Goal: Information Seeking & Learning: Learn about a topic

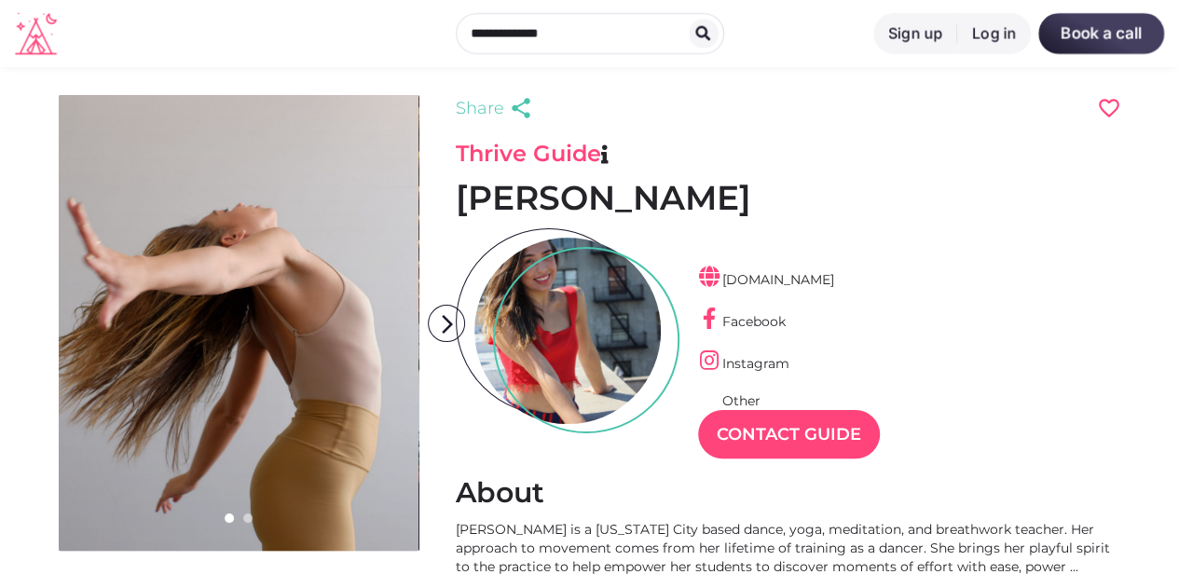
scroll to position [45, 81]
click at [376, 407] on link at bounding box center [239, 323] width 360 height 456
click at [376, 407] on img at bounding box center [589, 294] width 759 height 506
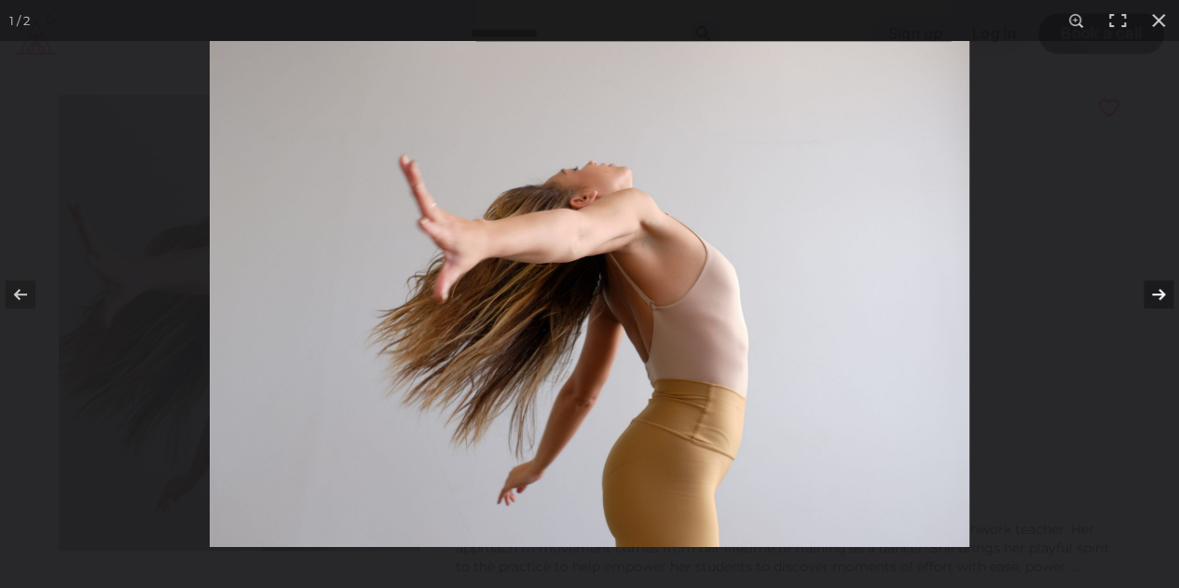
click at [1162, 288] on button at bounding box center [1146, 294] width 65 height 93
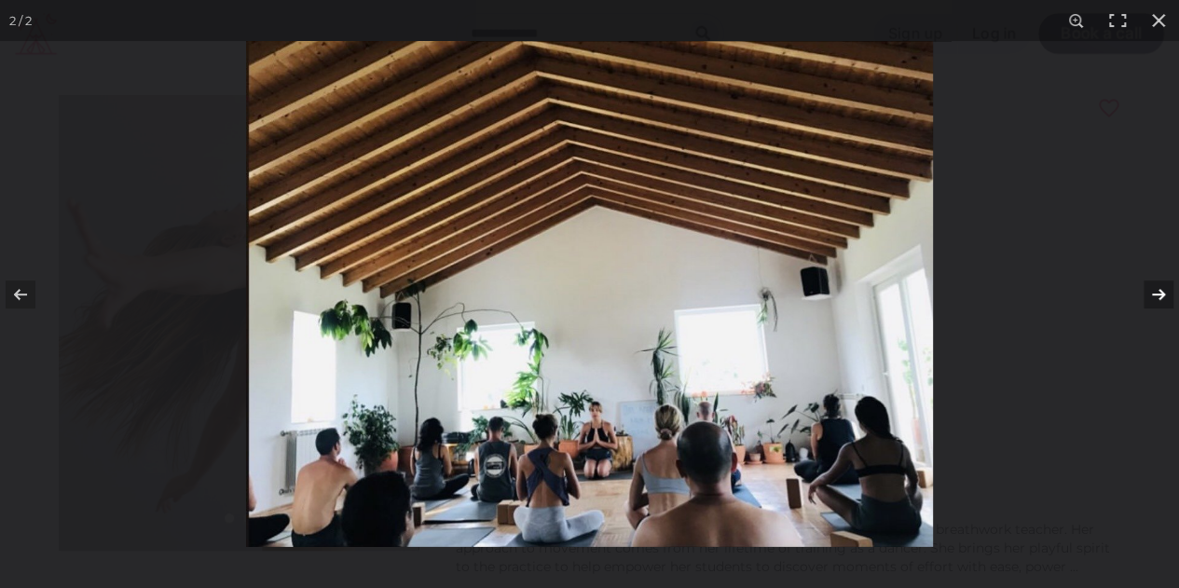
click at [1162, 288] on button at bounding box center [1146, 294] width 65 height 93
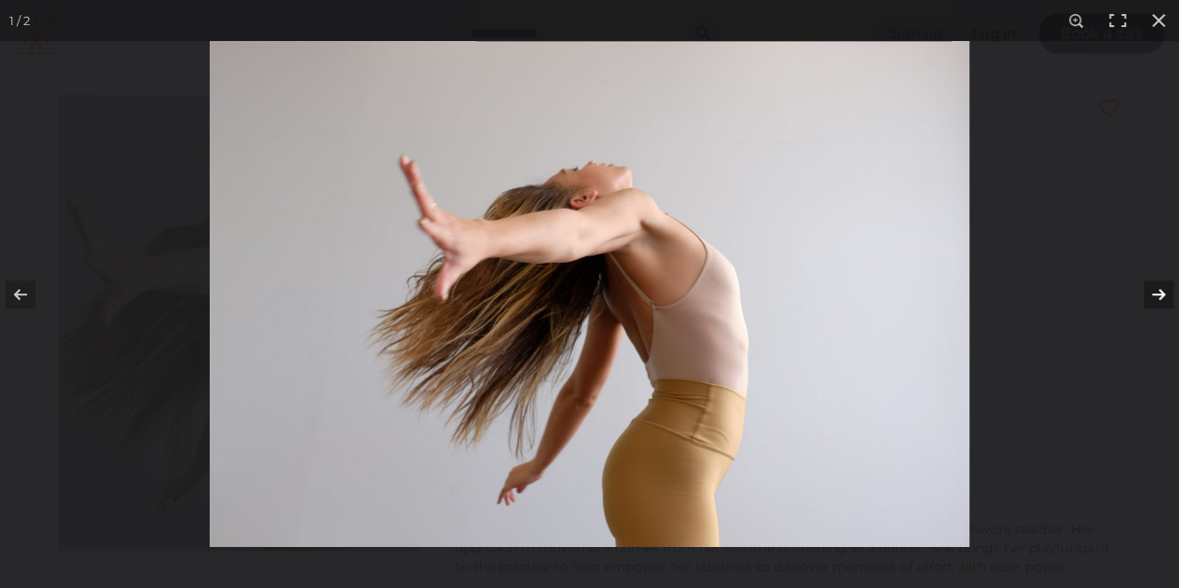
click at [1162, 288] on button at bounding box center [1146, 294] width 65 height 93
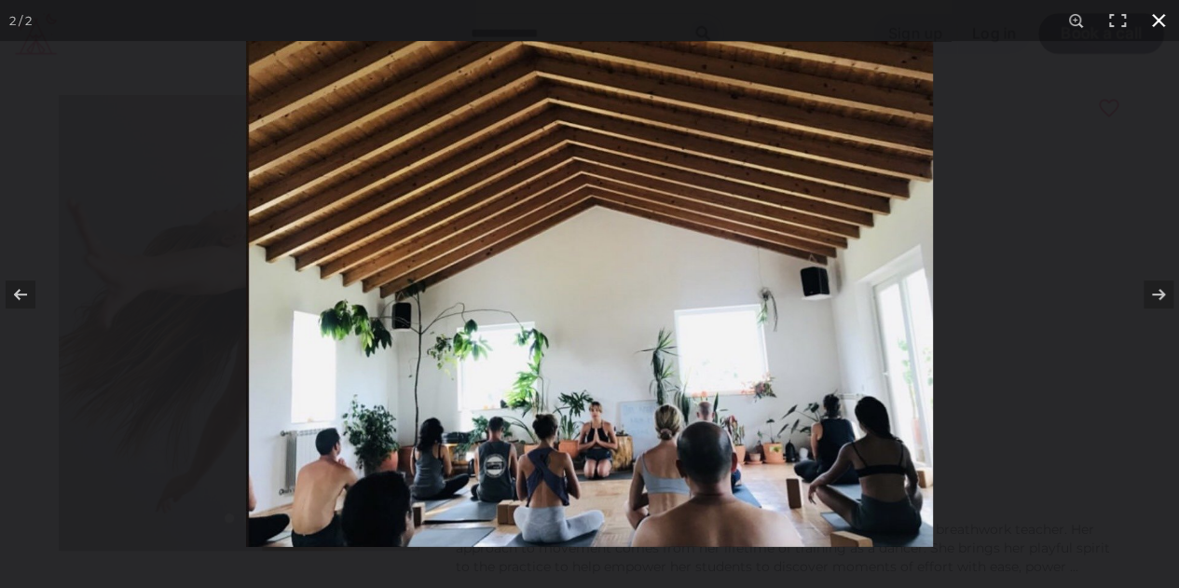
click at [1150, 20] on button at bounding box center [1158, 20] width 41 height 41
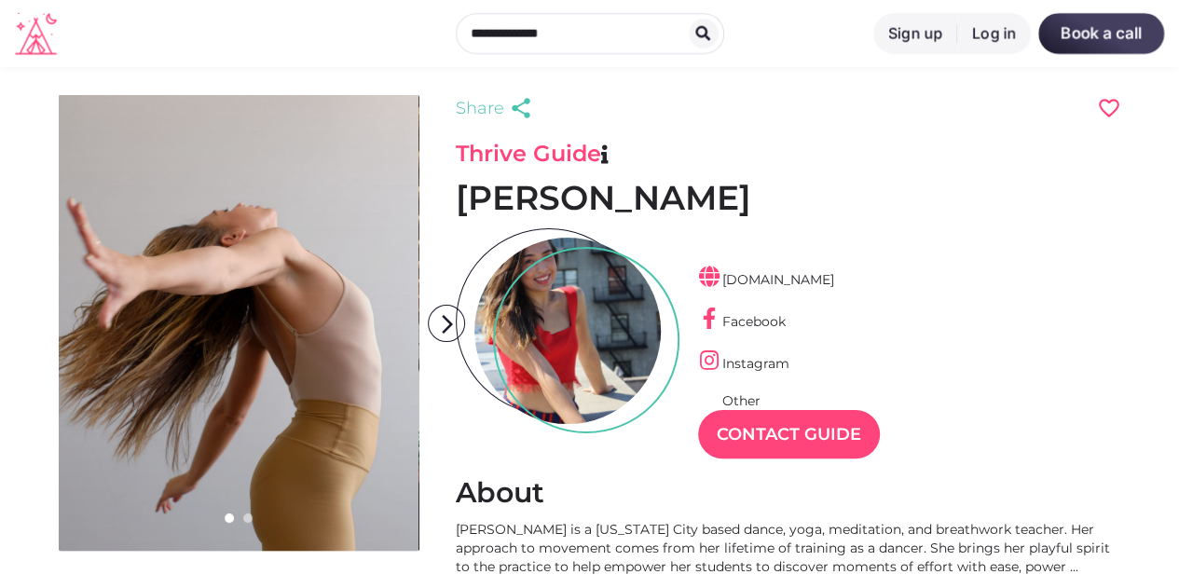
scroll to position [280, 0]
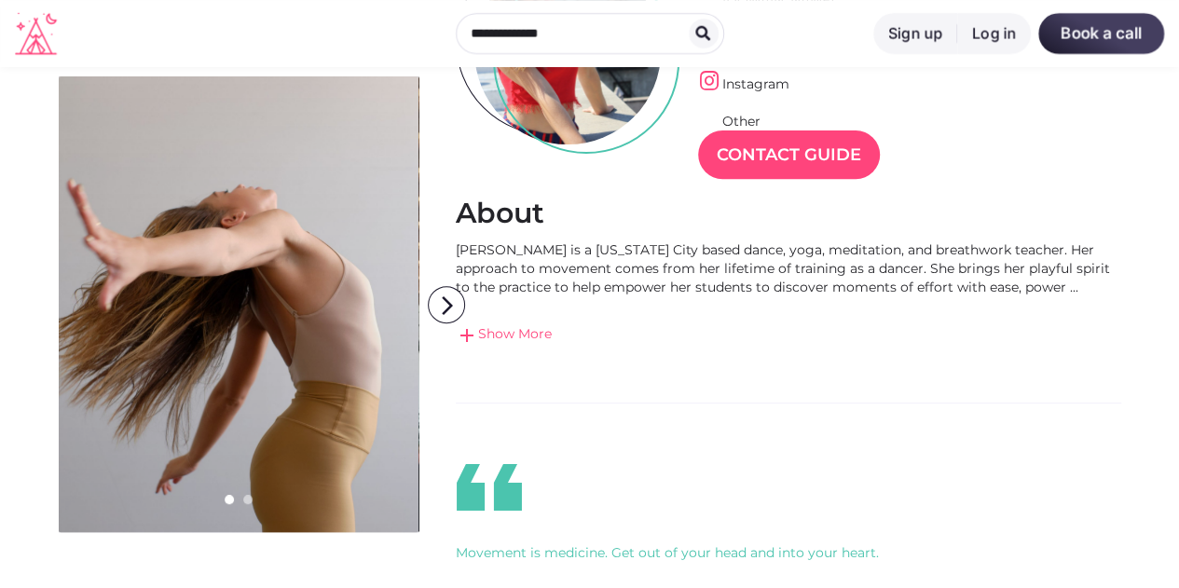
click at [545, 335] on link "add Show More" at bounding box center [788, 335] width 665 height 22
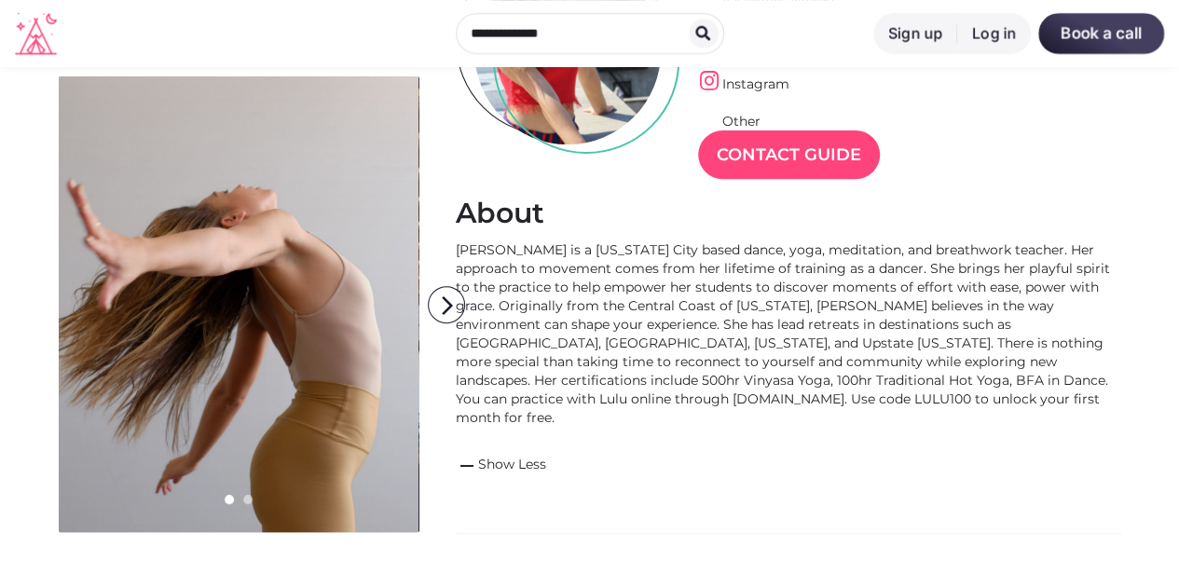
click at [731, 362] on div "[PERSON_NAME] is a [US_STATE] City based dance, yoga, meditation, and breathwor…" at bounding box center [788, 333] width 665 height 186
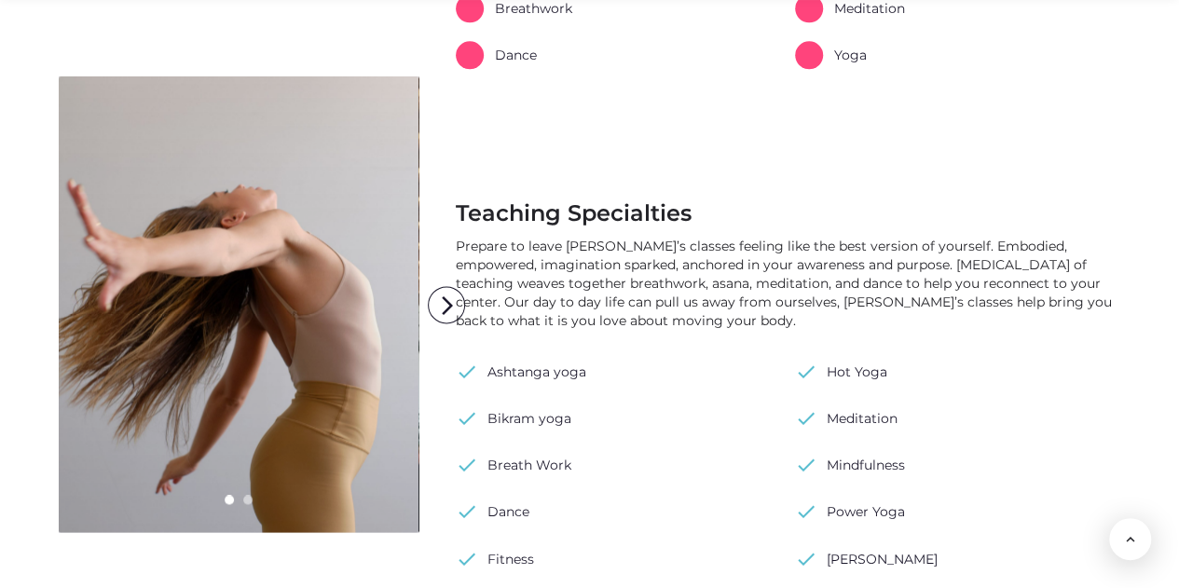
scroll to position [1305, 0]
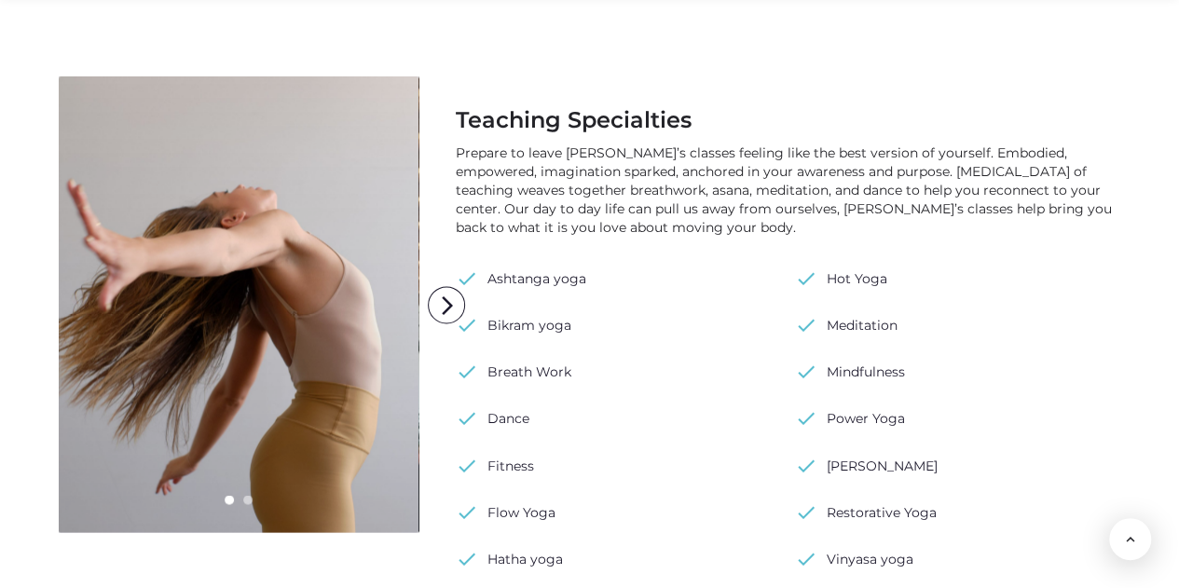
click at [762, 404] on li "check Dance" at bounding box center [619, 418] width 326 height 28
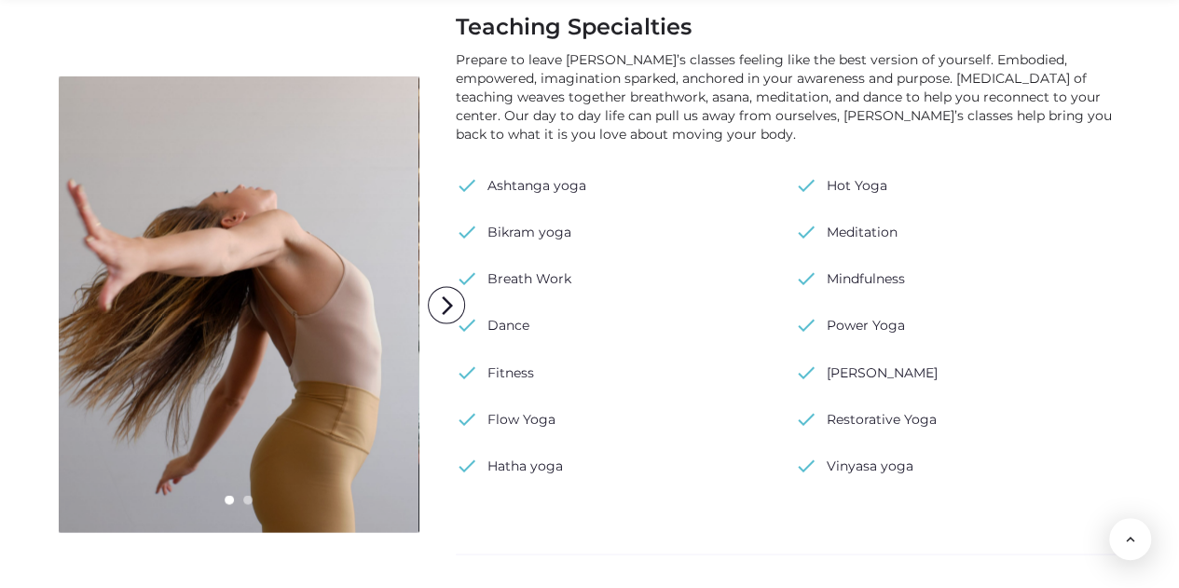
click at [762, 401] on ul "check Ashtanga yoga check Bikram yoga check Breath Work check Dance check Fitne…" at bounding box center [788, 334] width 665 height 326
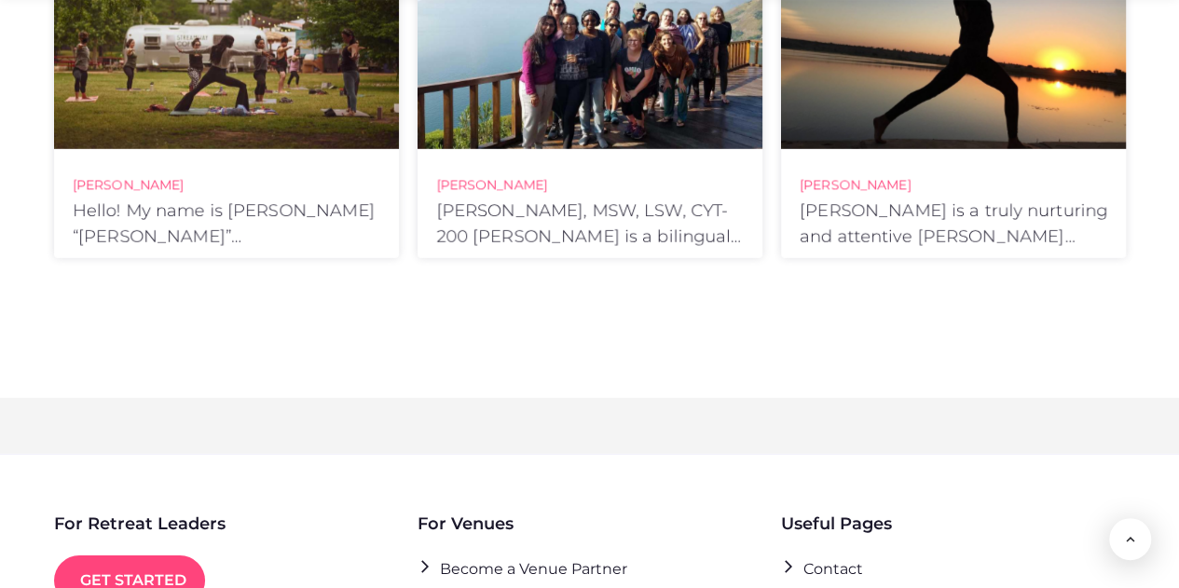
scroll to position [3226, 0]
